Goal: Task Accomplishment & Management: Manage account settings

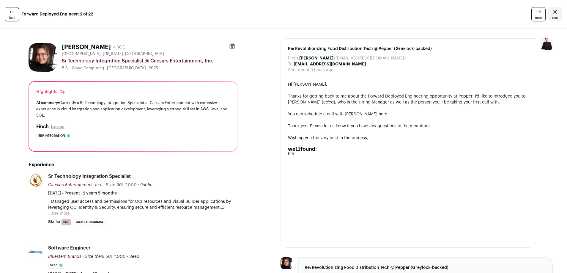
click at [532, 14] on link "next" at bounding box center [539, 14] width 14 height 14
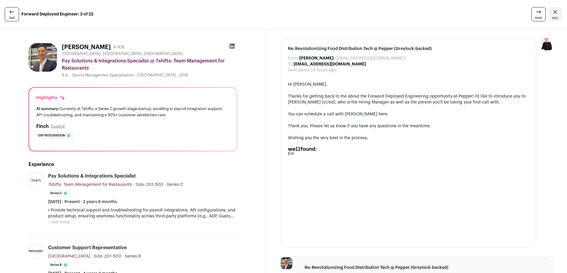
click at [532, 14] on link "next" at bounding box center [539, 14] width 14 height 14
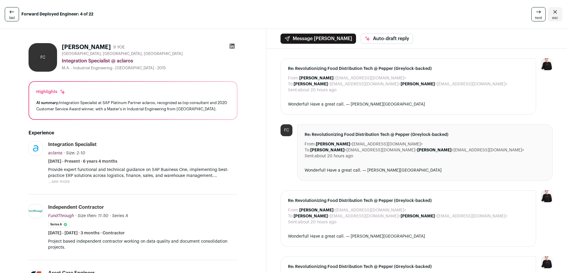
click at [532, 14] on link "next" at bounding box center [539, 14] width 14 height 14
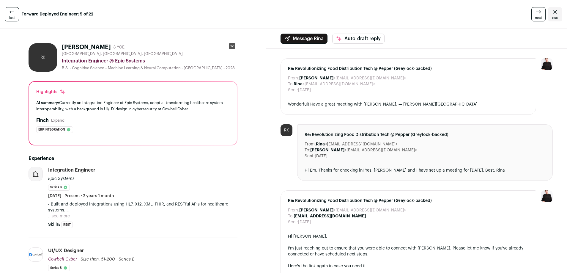
click at [532, 14] on link "next" at bounding box center [539, 14] width 14 height 14
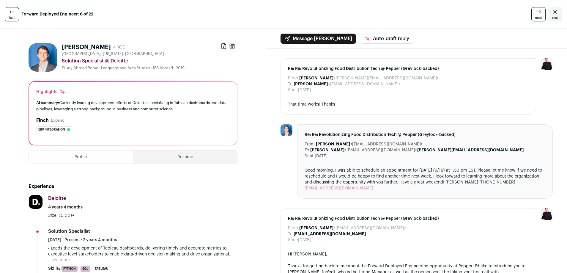
click at [532, 14] on link "next" at bounding box center [539, 14] width 14 height 14
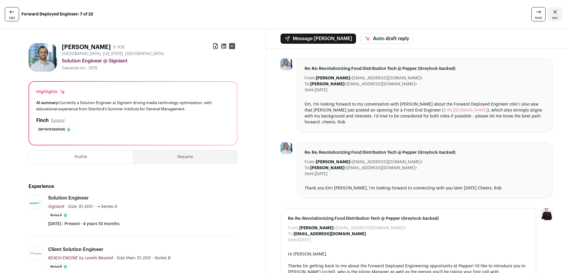
click at [532, 14] on link "next" at bounding box center [539, 14] width 14 height 14
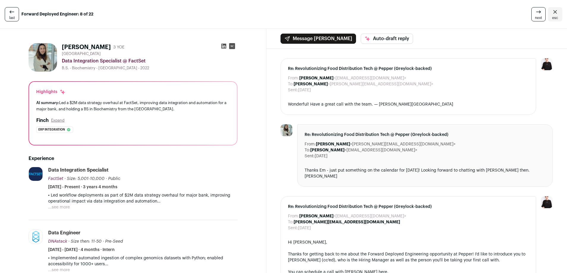
click at [532, 14] on link "next" at bounding box center [539, 14] width 14 height 14
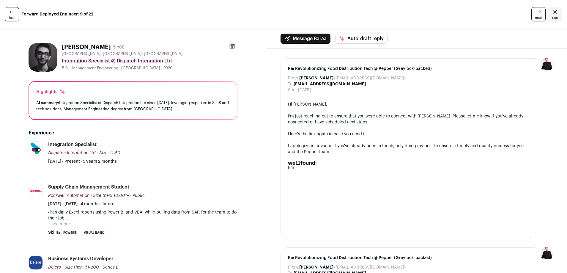
click at [532, 14] on link "next" at bounding box center [539, 14] width 14 height 14
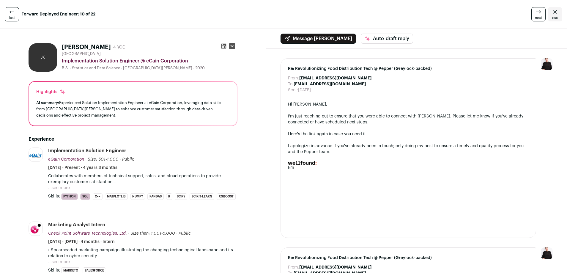
click at [532, 14] on link "next" at bounding box center [539, 14] width 14 height 14
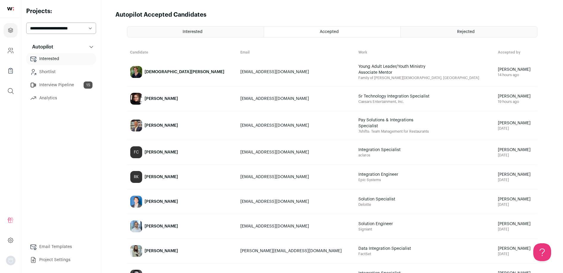
click at [226, 31] on div "Interested" at bounding box center [195, 31] width 136 height 11
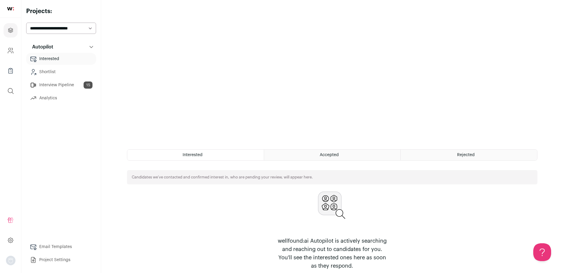
scroll to position [128, 0]
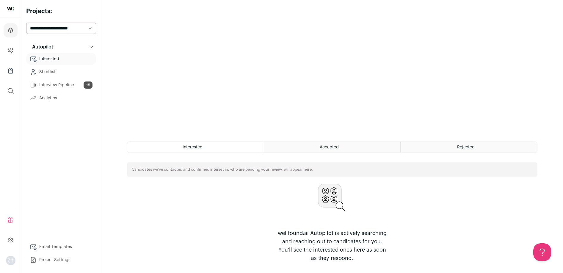
click at [439, 152] on div "Rejected" at bounding box center [469, 147] width 136 height 11
